Goal: Information Seeking & Learning: Learn about a topic

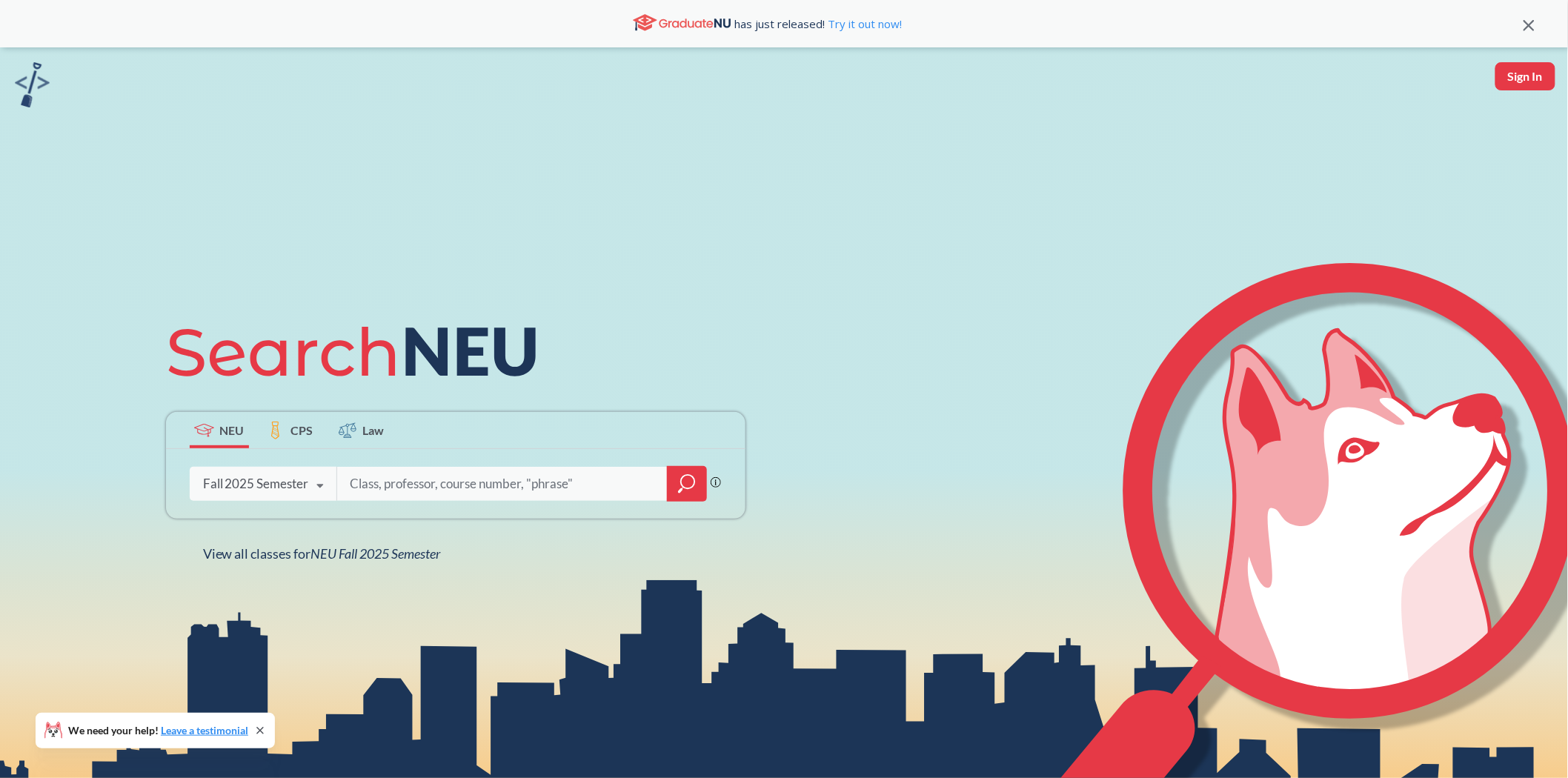
click at [35, 85] on img at bounding box center [31, 84] width 35 height 45
click at [453, 482] on input "search" at bounding box center [502, 484] width 308 height 31
type input "distributed systems"
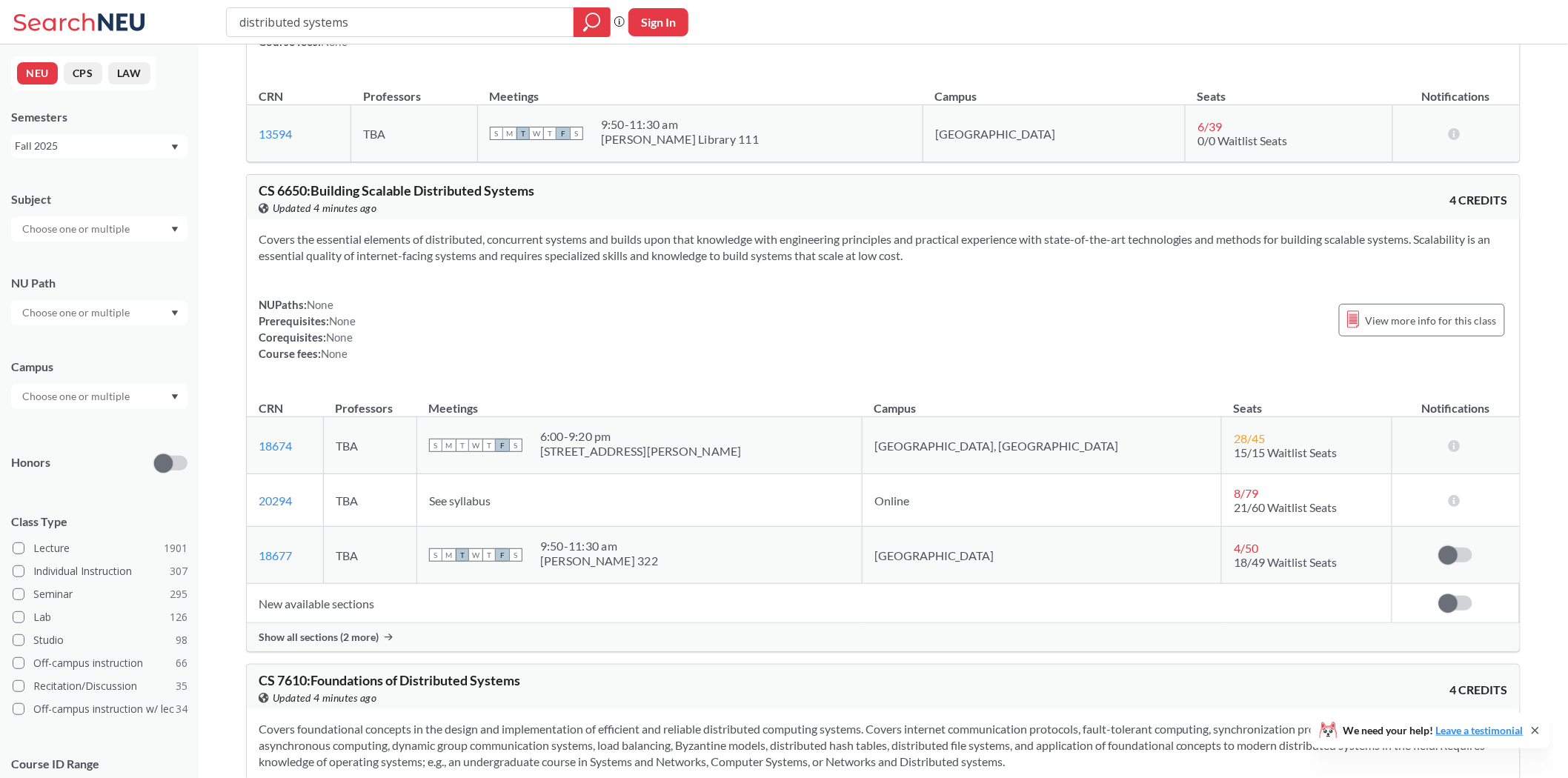
scroll to position [247, 0]
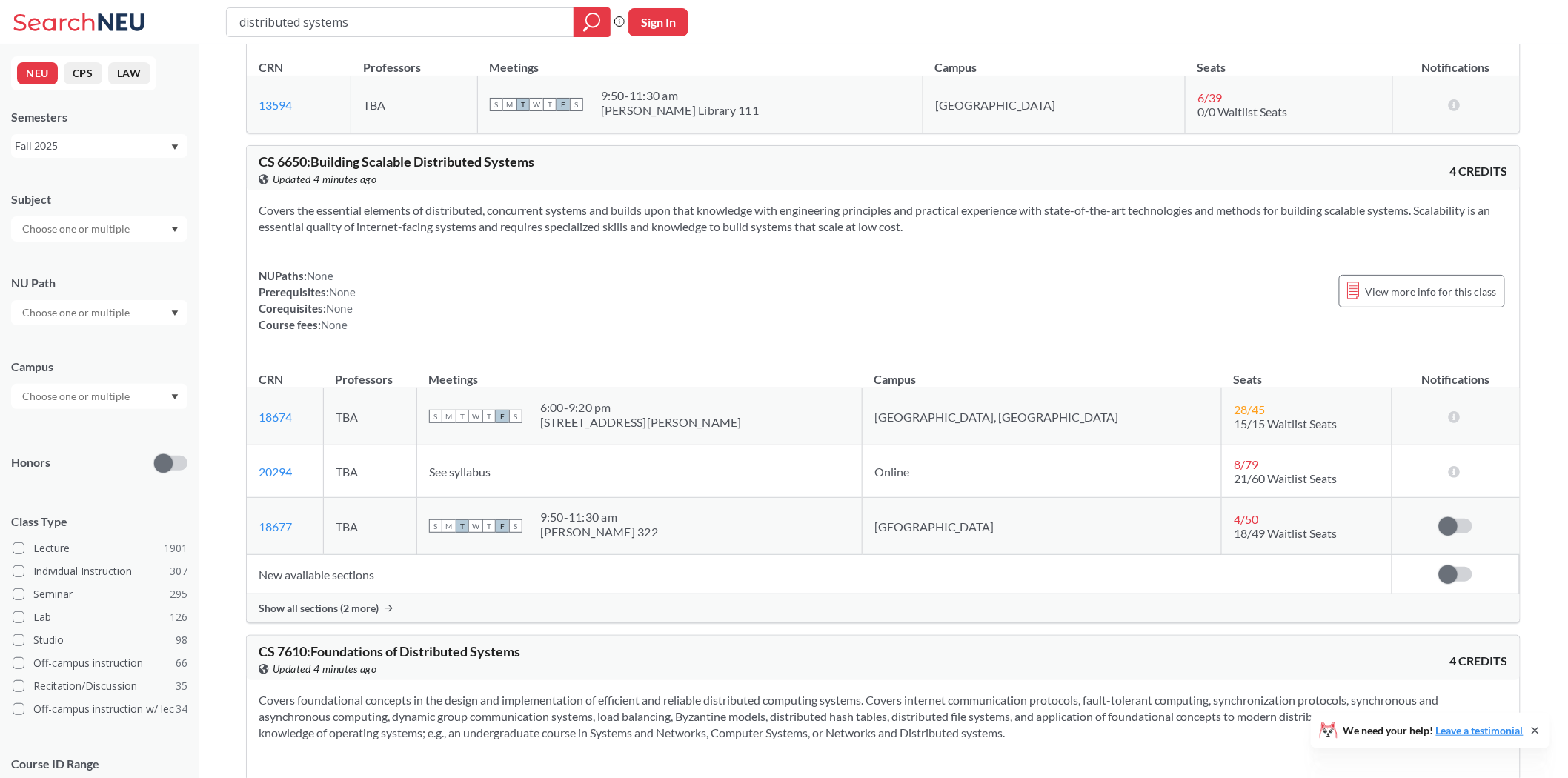
click at [1234, 471] on span "8 / 79" at bounding box center [1246, 464] width 25 height 14
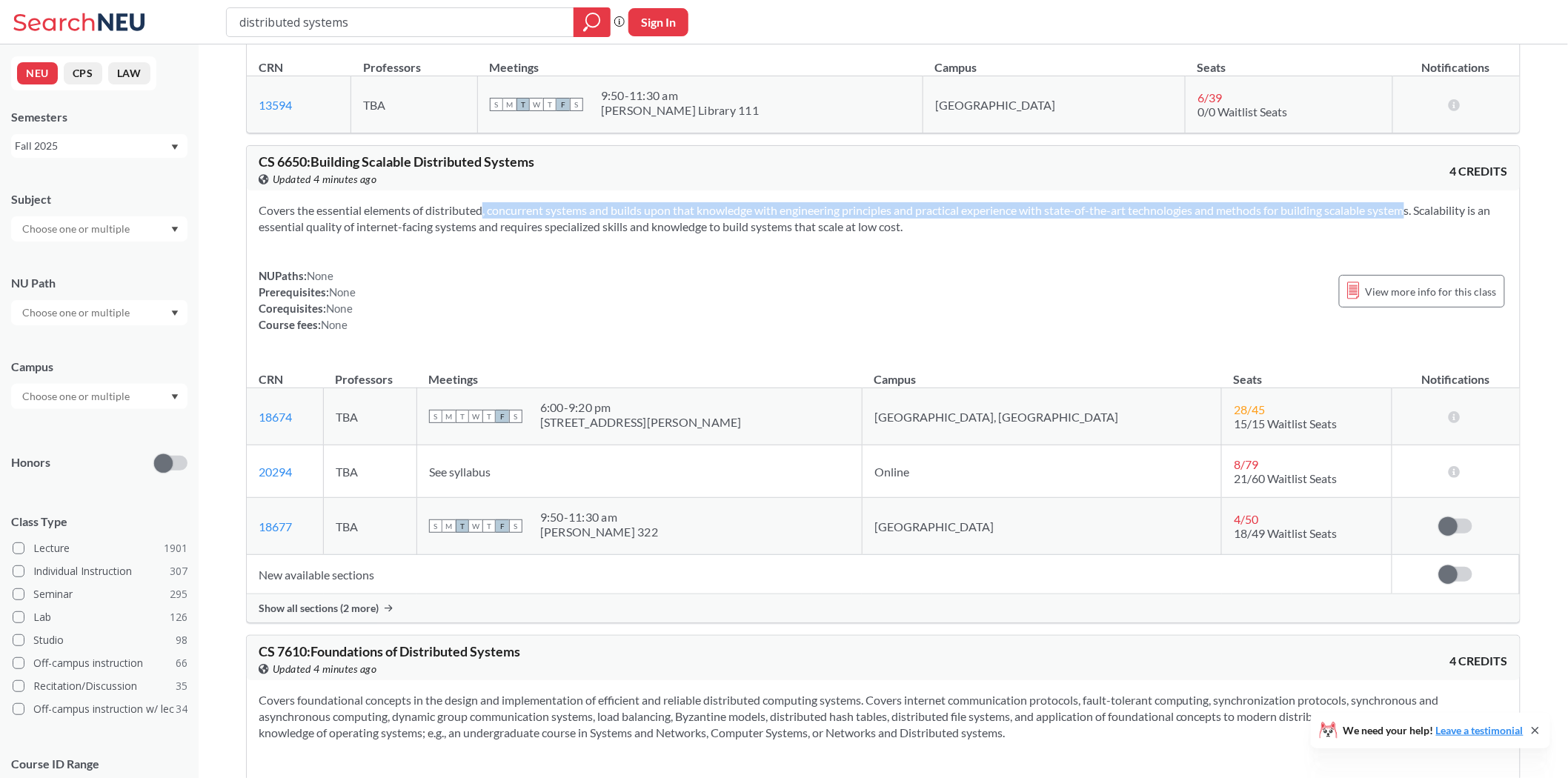
drag, startPoint x: 458, startPoint y: 213, endPoint x: 1384, endPoint y: 213, distance: 926.0
click at [1387, 211] on section "Covers the essential elements of distributed, concurrent systems and builds upo…" at bounding box center [883, 218] width 1250 height 33
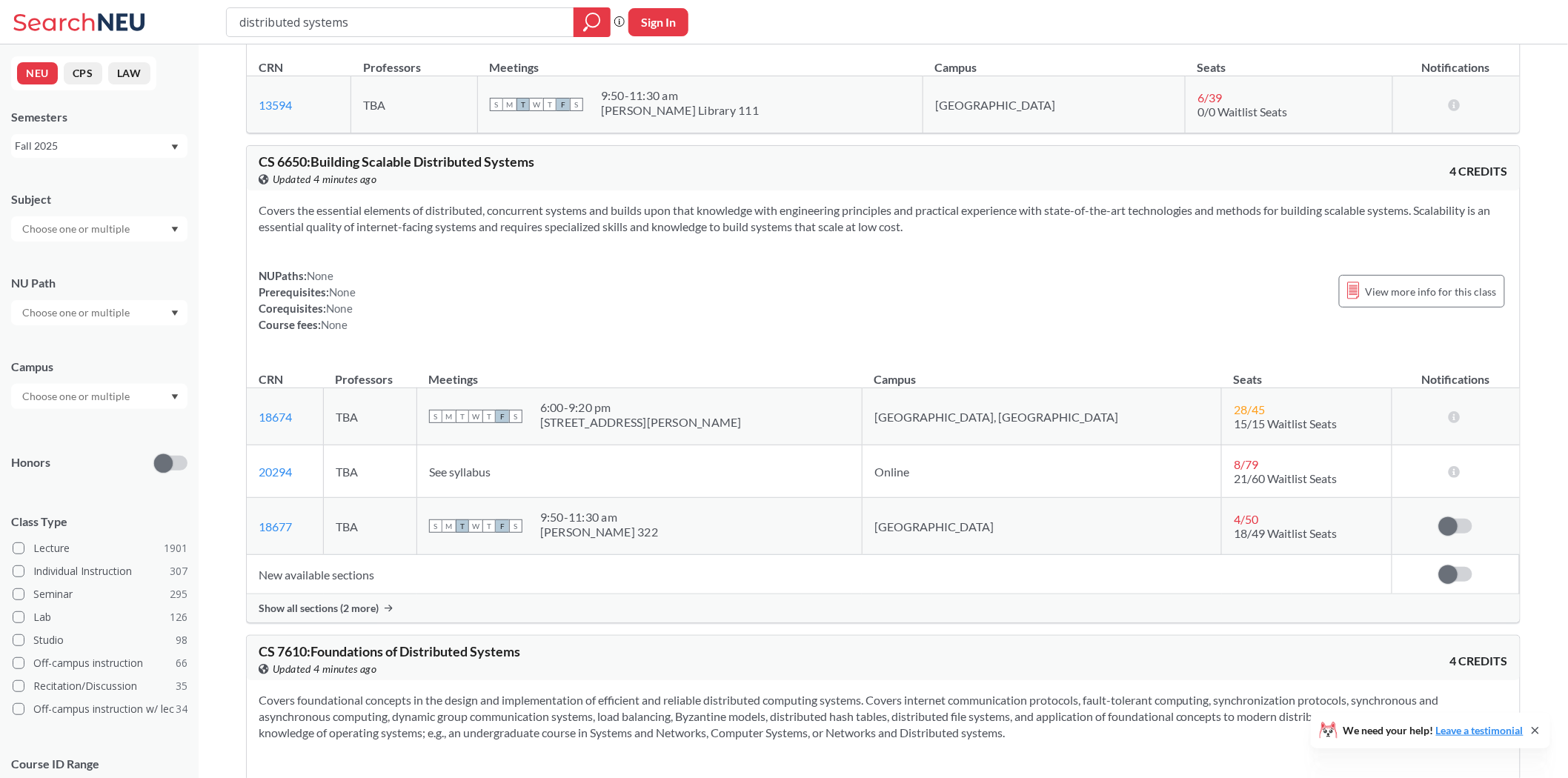
click at [1337, 238] on div "Covers the essential elements of distributed, concurrent systems and builds upo…" at bounding box center [883, 273] width 1274 height 166
click at [1429, 292] on span "View more info for this class" at bounding box center [1431, 291] width 131 height 18
